Goal: Information Seeking & Learning: Learn about a topic

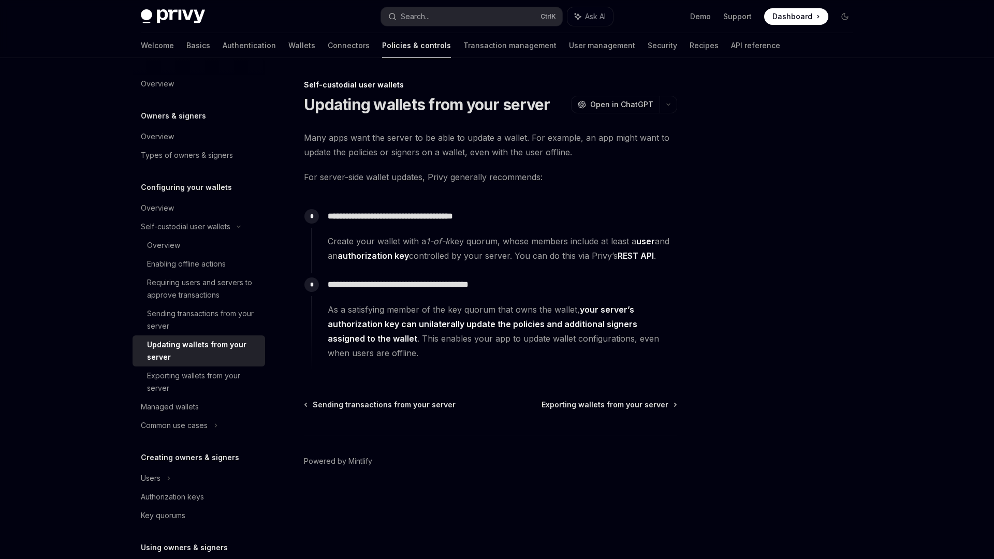
type textarea "*"
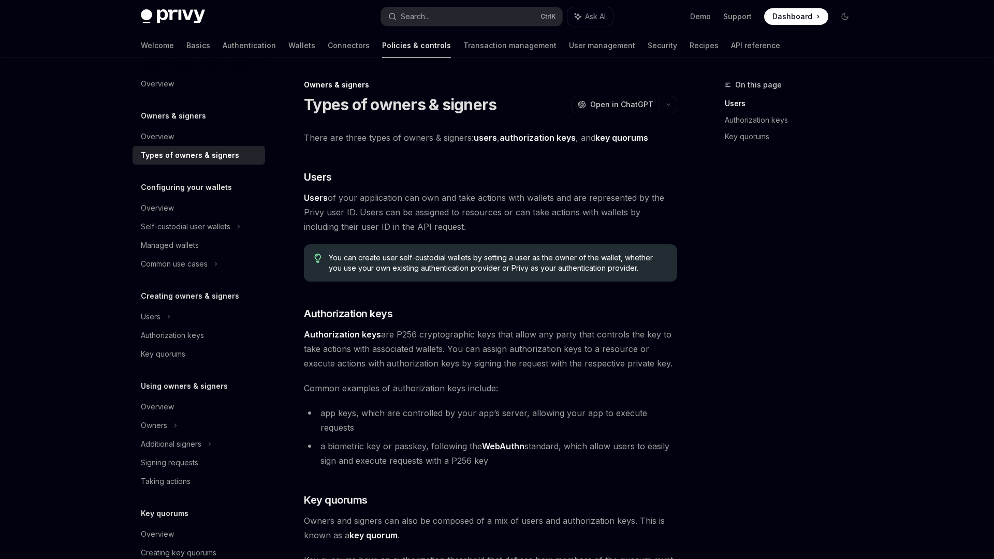
type textarea "*"
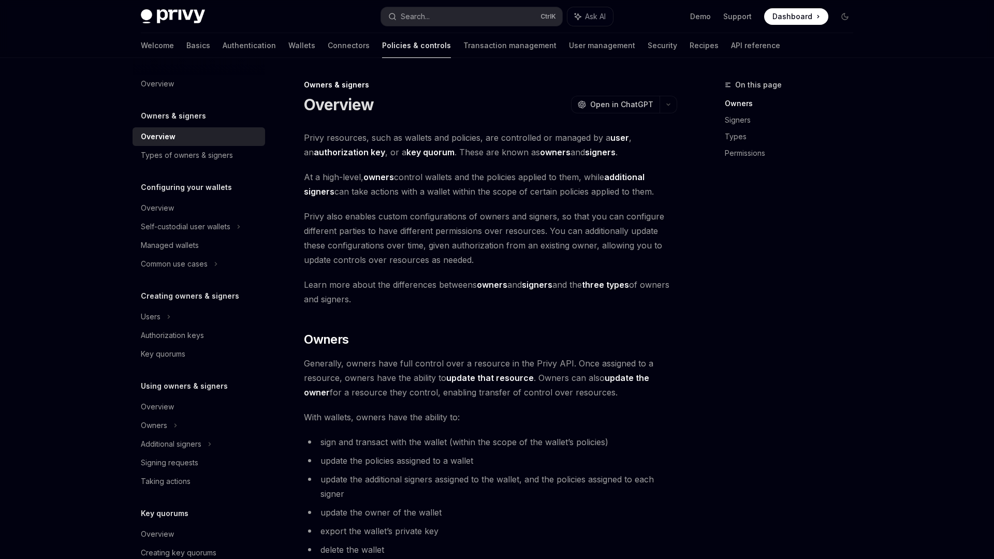
type textarea "*"
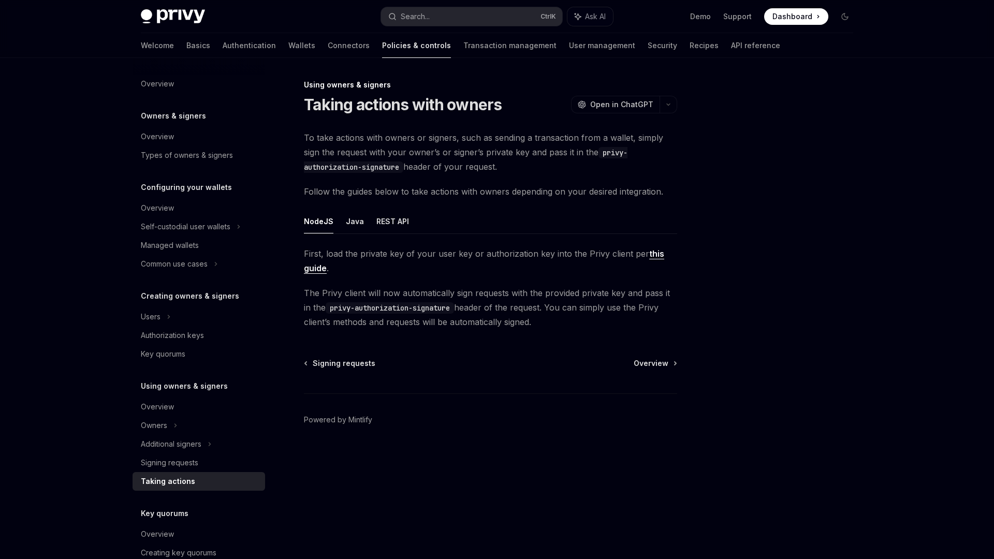
type textarea "*"
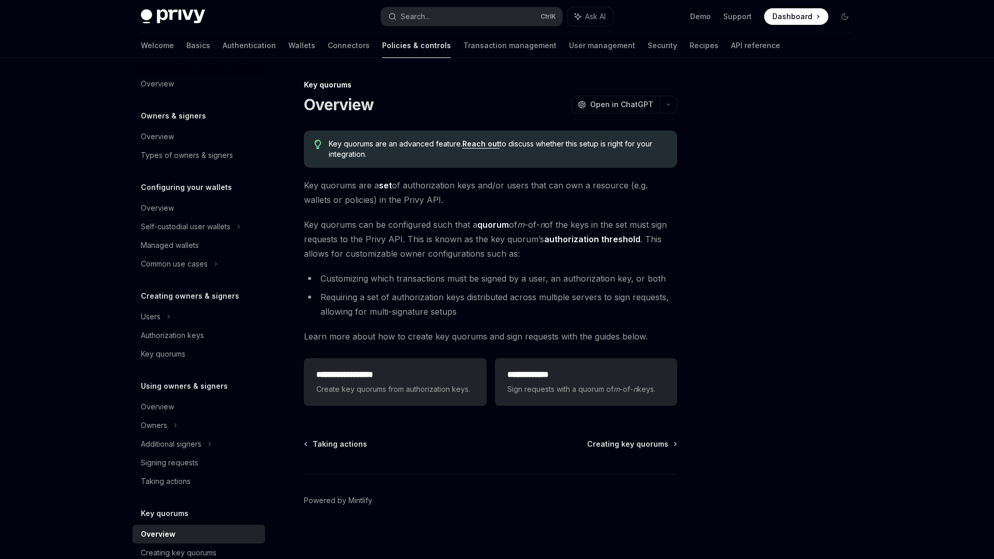
type textarea "*"
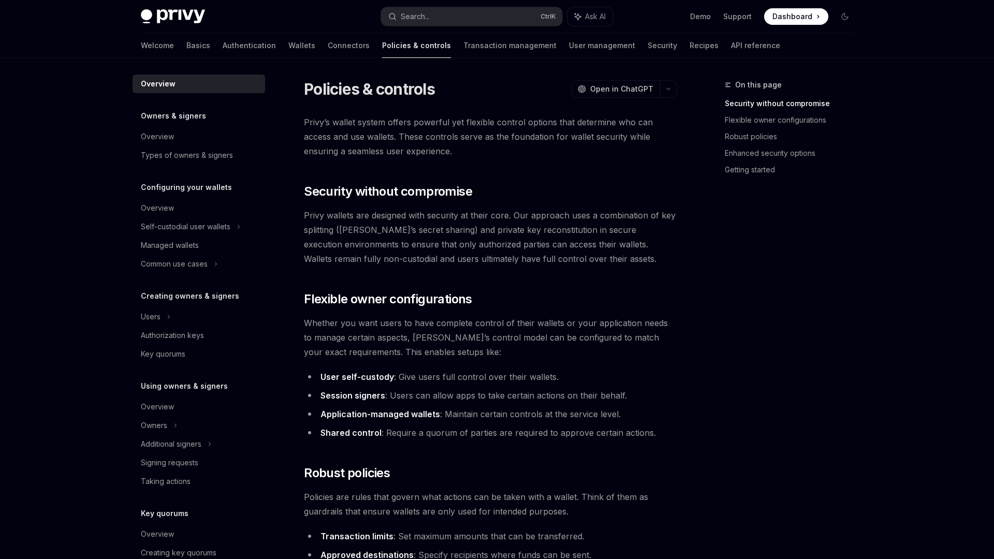
type textarea "*"
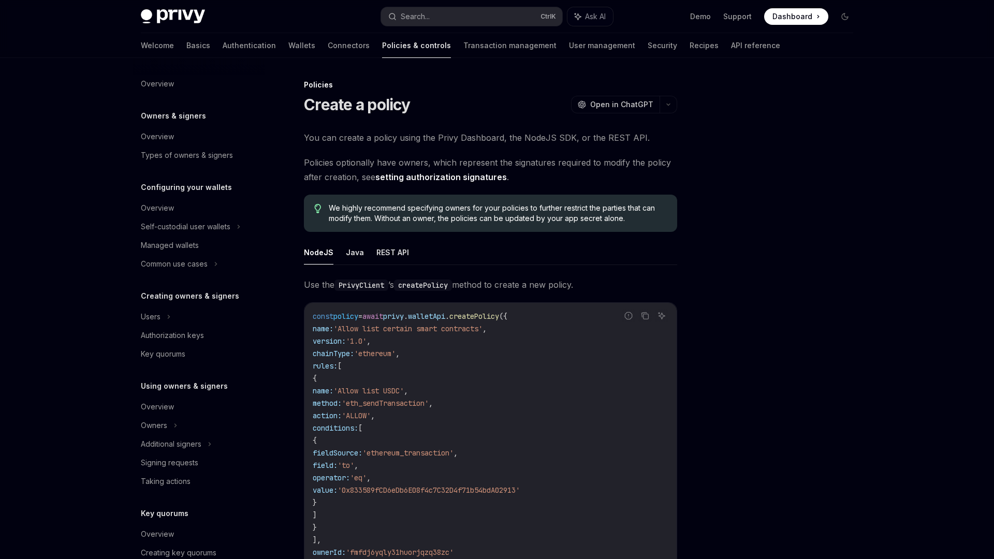
scroll to position [170, 0]
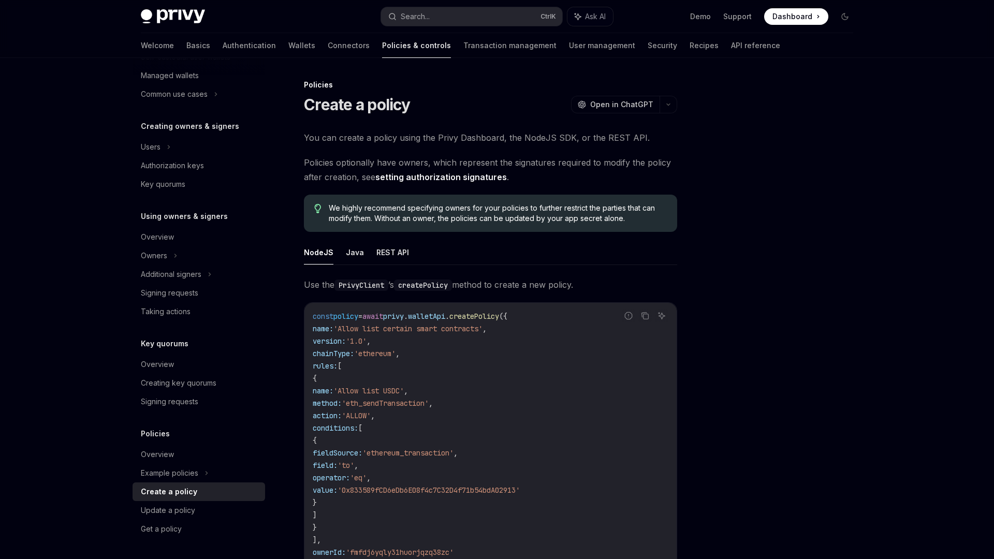
type textarea "*"
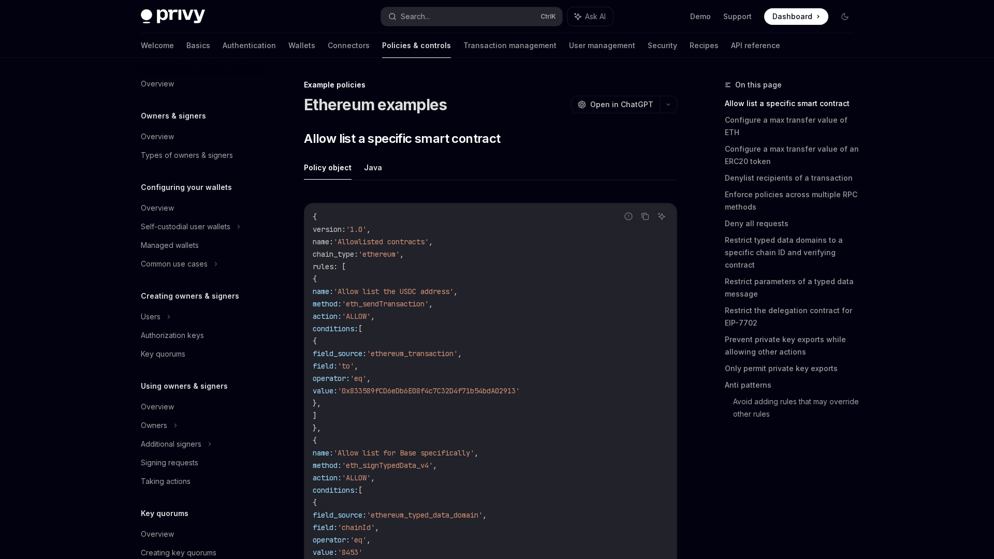
scroll to position [207, 0]
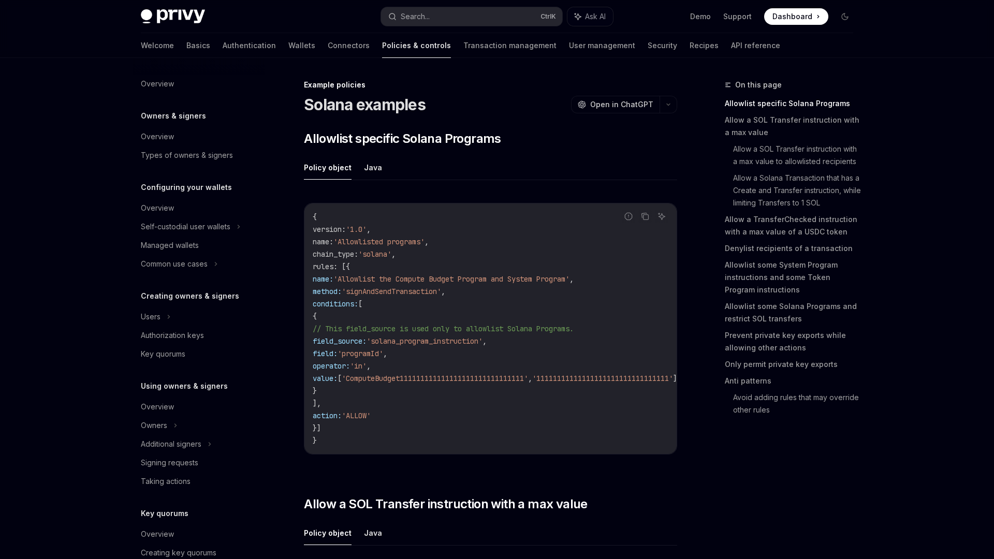
type textarea "*"
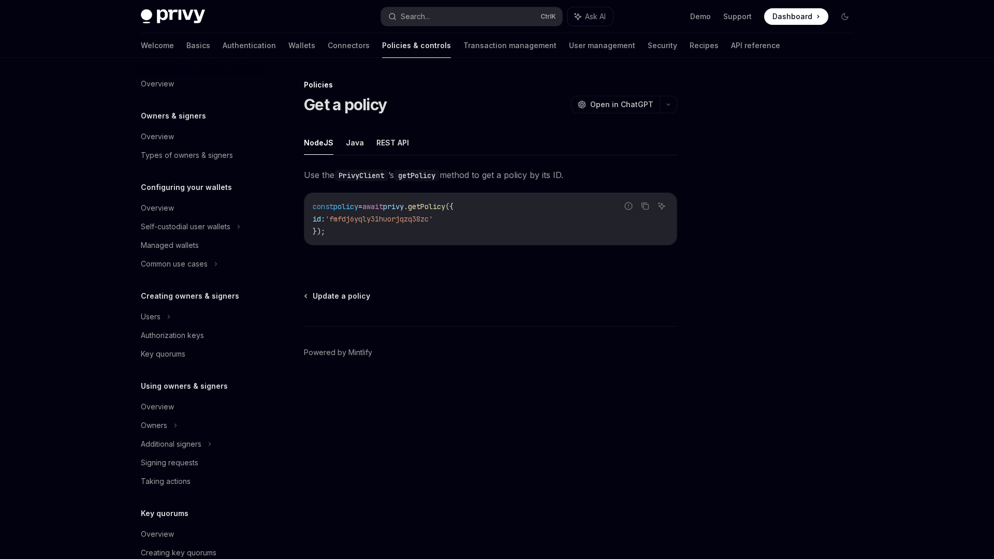
scroll to position [170, 0]
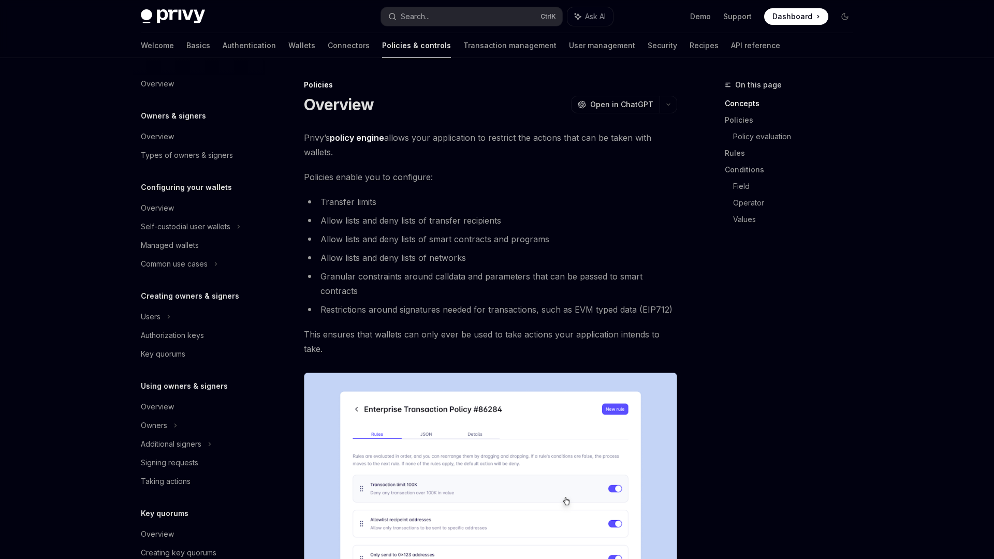
scroll to position [170, 0]
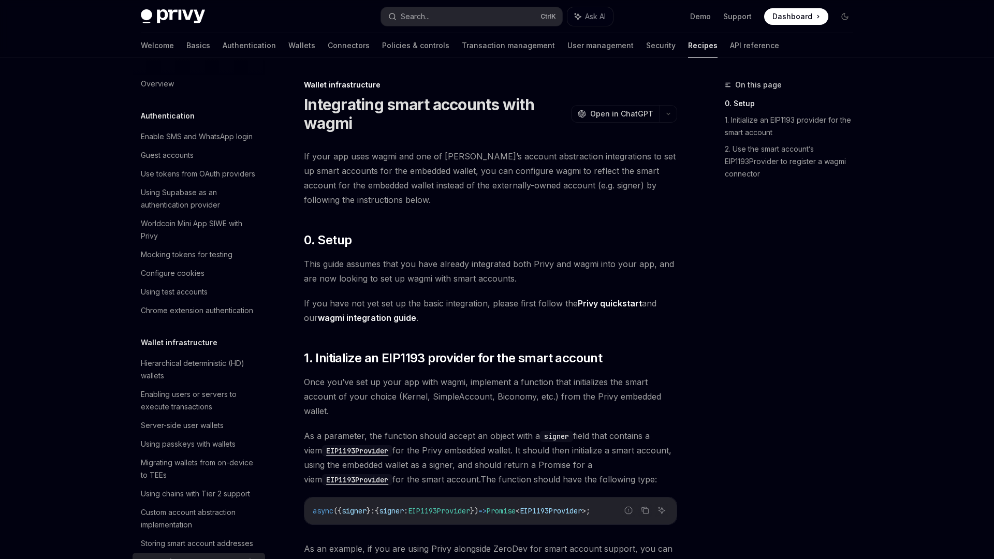
scroll to position [260, 0]
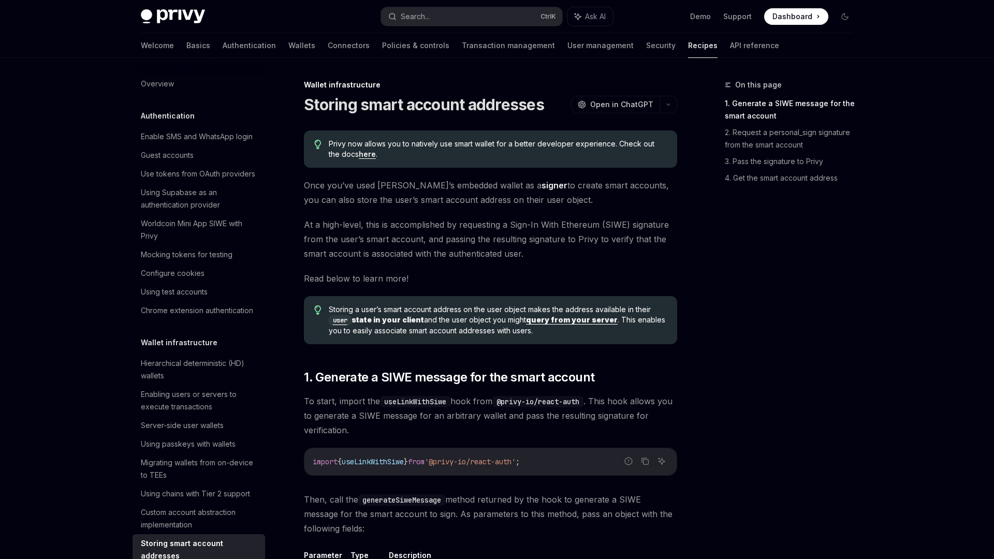
scroll to position [241, 0]
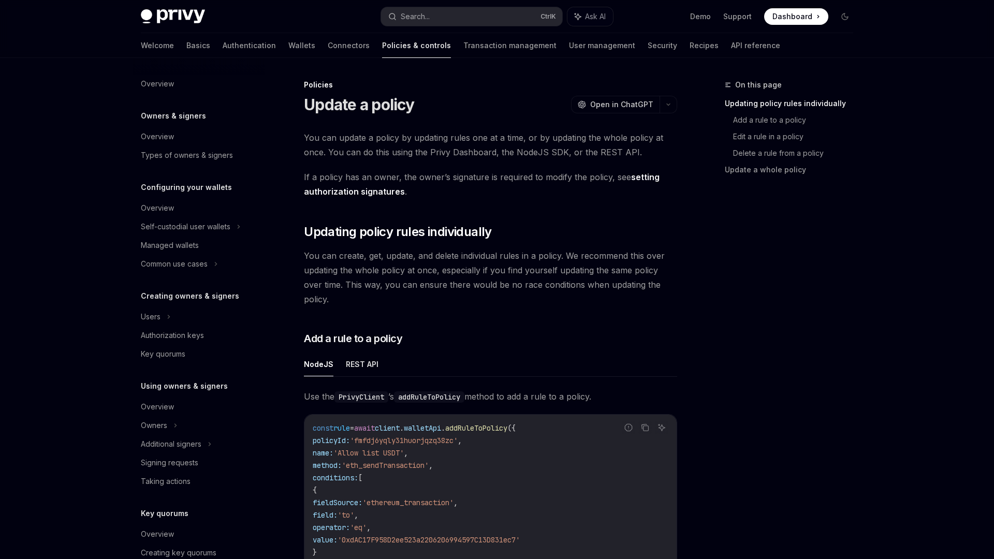
scroll to position [170, 0]
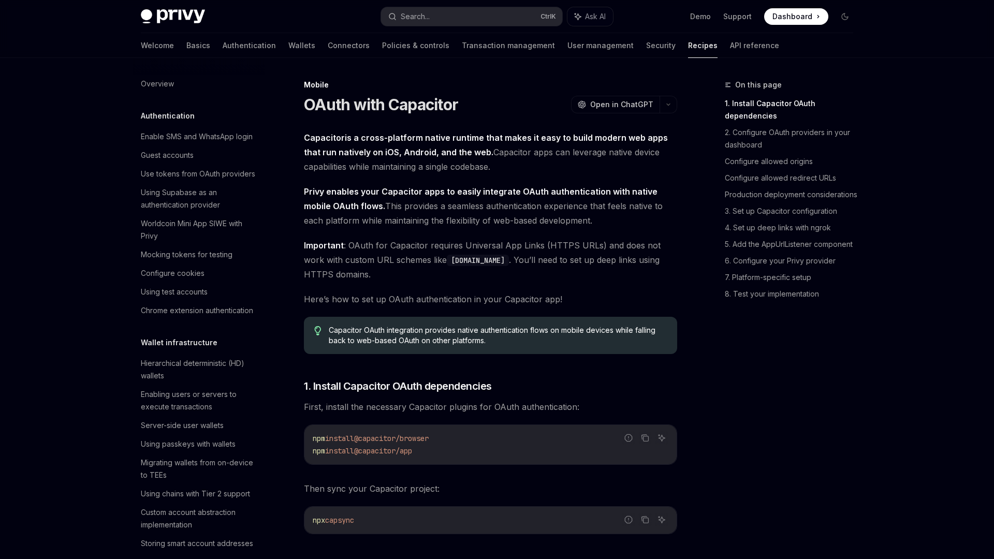
scroll to position [1092, 0]
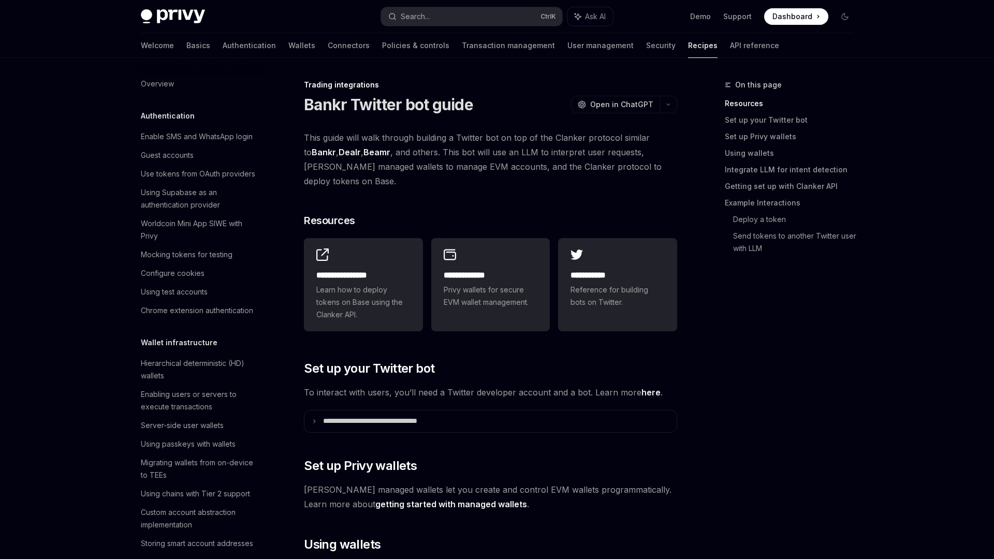
scroll to position [934, 0]
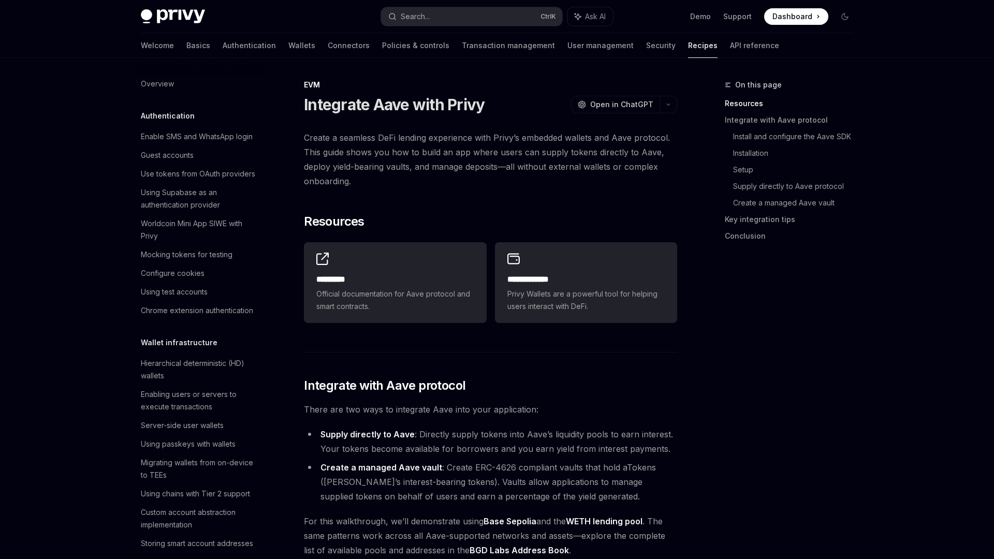
scroll to position [1328, 0]
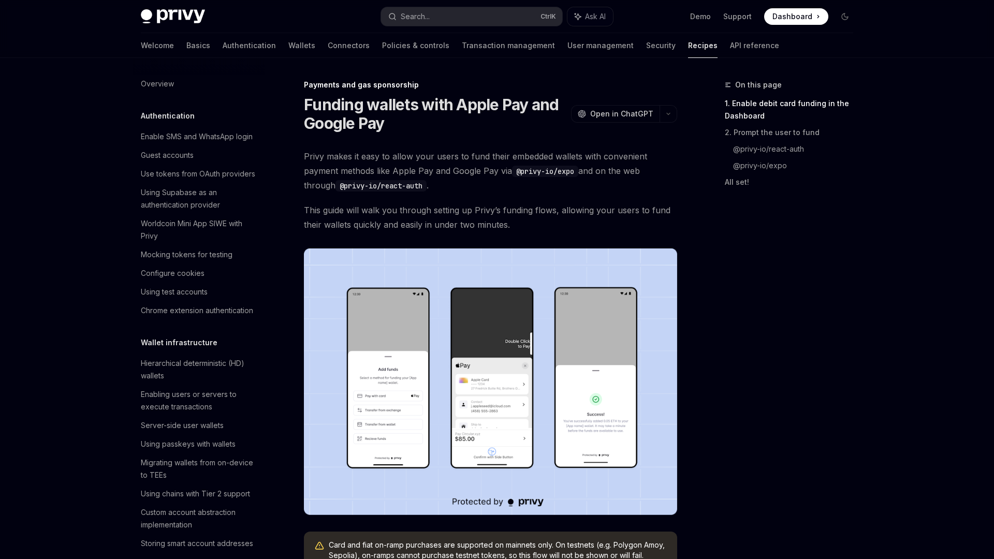
scroll to position [819, 0]
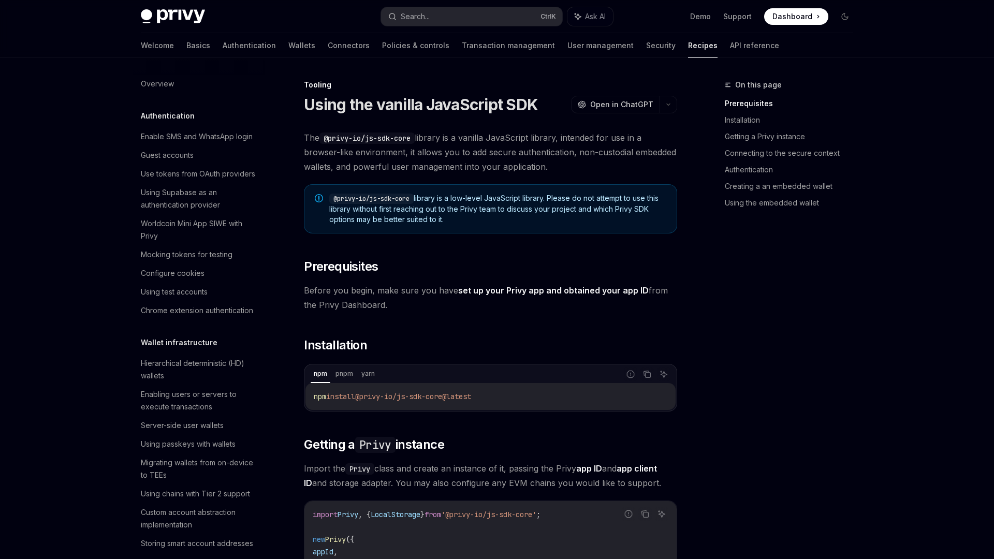
scroll to position [1151, 0]
